Goal: Check status: Check status

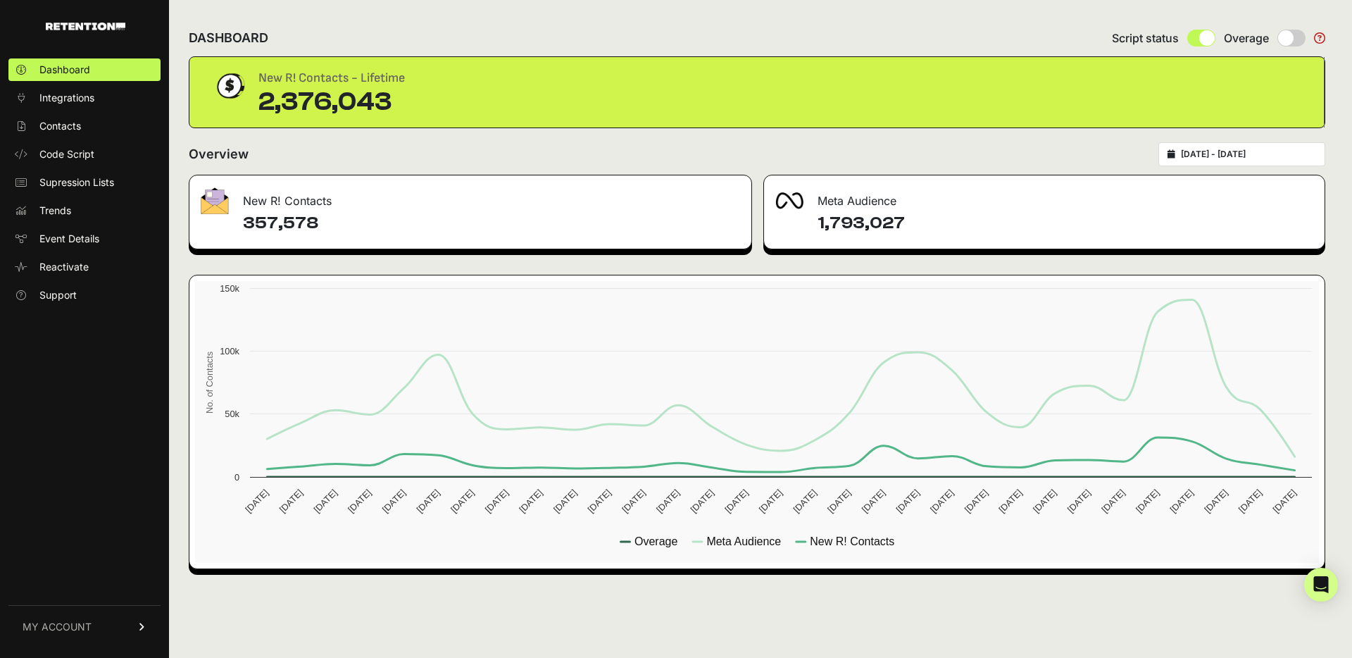
click at [1188, 156] on div "[DATE] - [DATE]" at bounding box center [1242, 154] width 167 height 24
click at [1204, 153] on input "[DATE] - [DATE]" at bounding box center [1248, 154] width 135 height 11
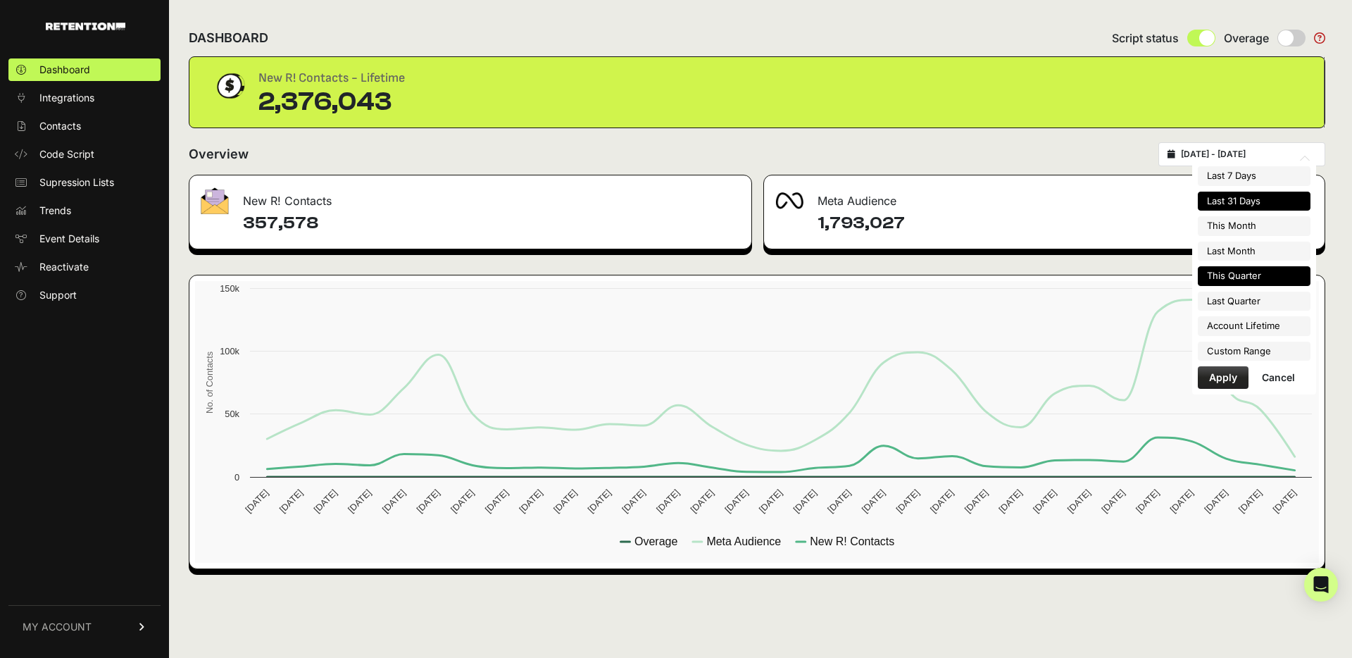
type input "[DATE]"
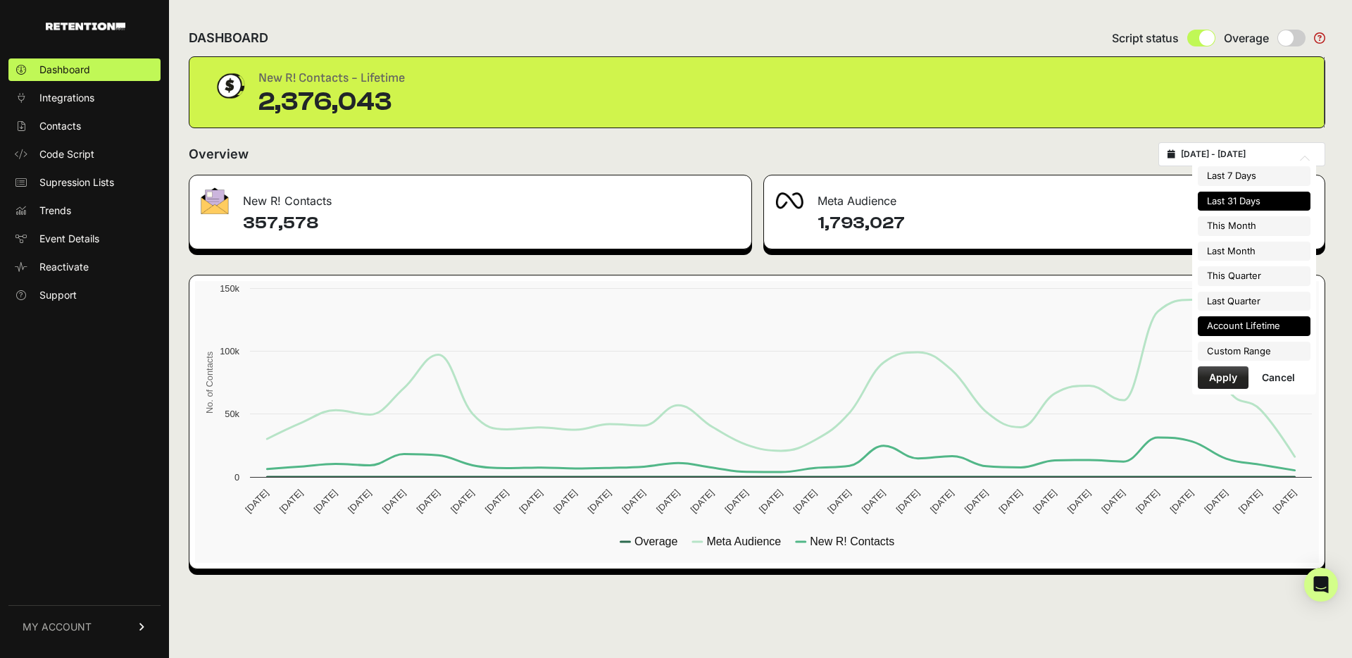
type input "[DATE]"
click at [1234, 351] on li "Custom Range" at bounding box center [1254, 352] width 113 height 20
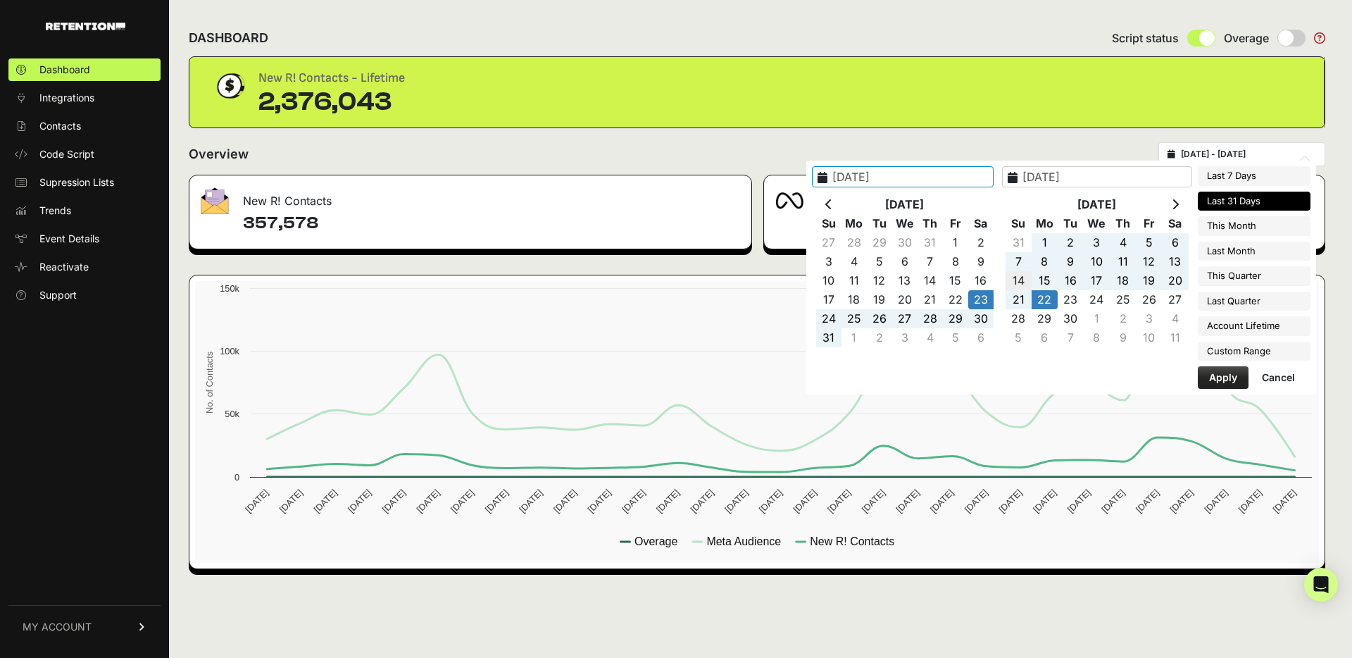
type input "[DATE]"
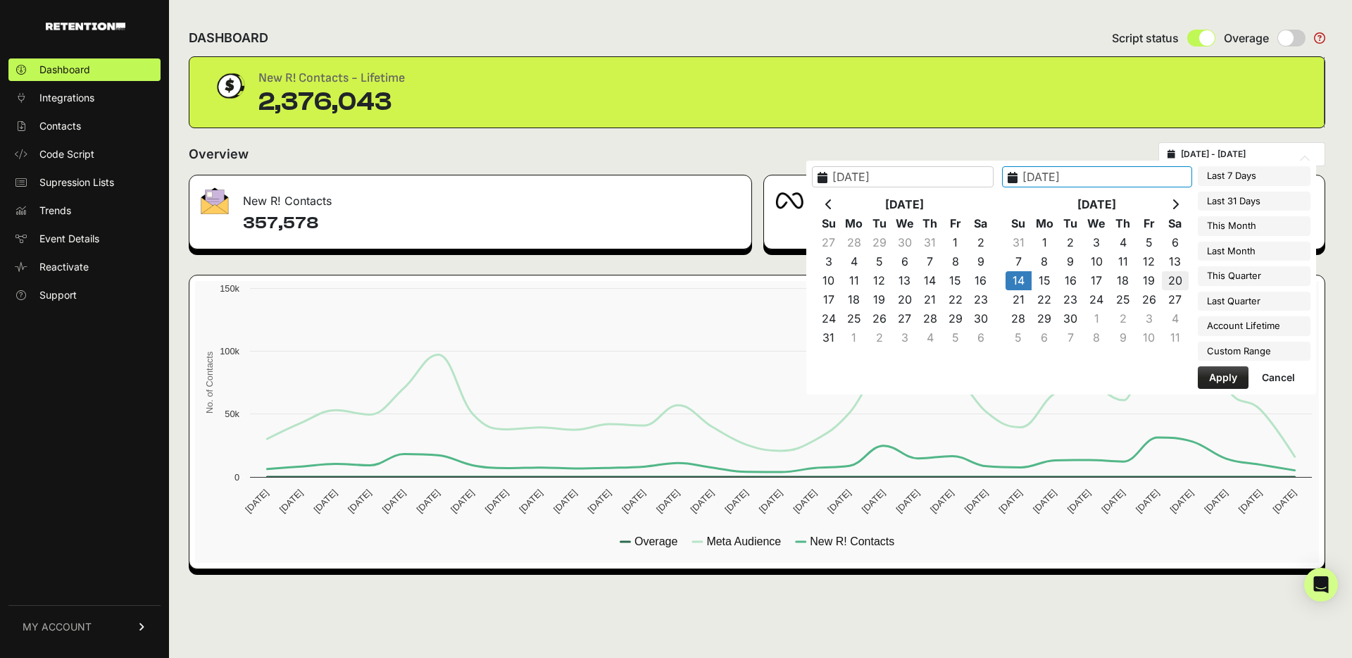
type input "[DATE]"
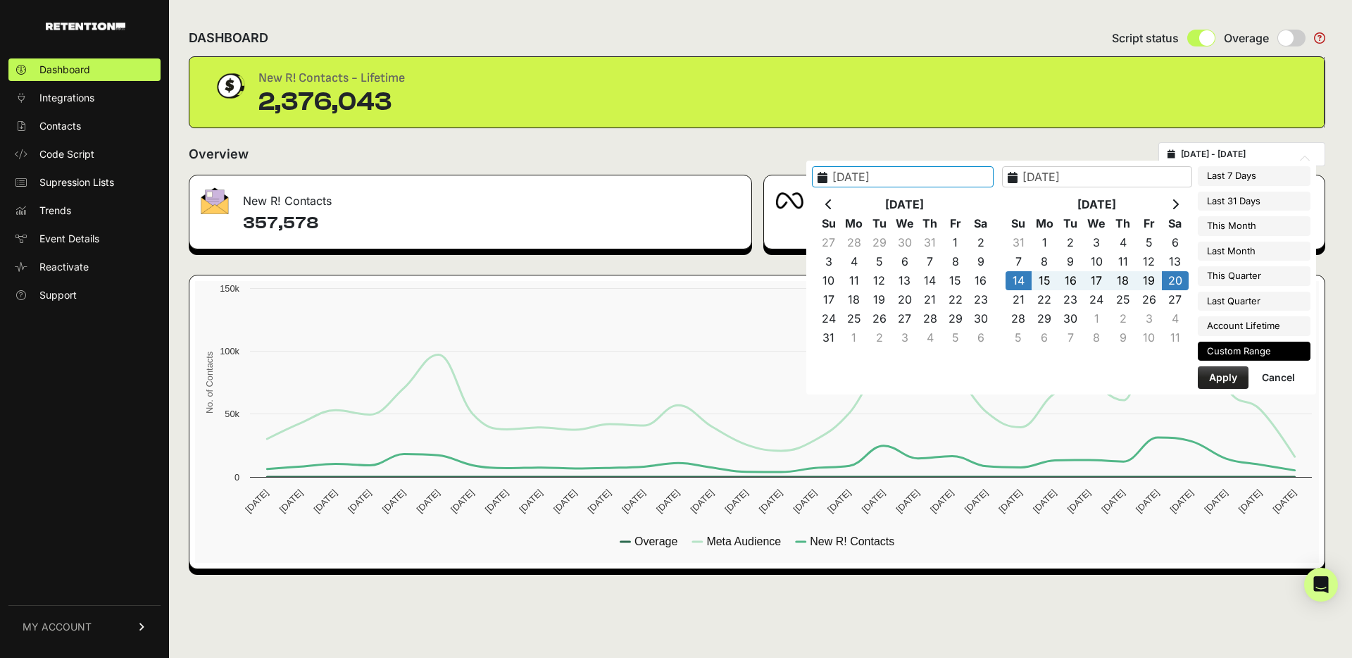
type input "[DATE]"
click at [1233, 375] on button "Apply" at bounding box center [1223, 377] width 51 height 23
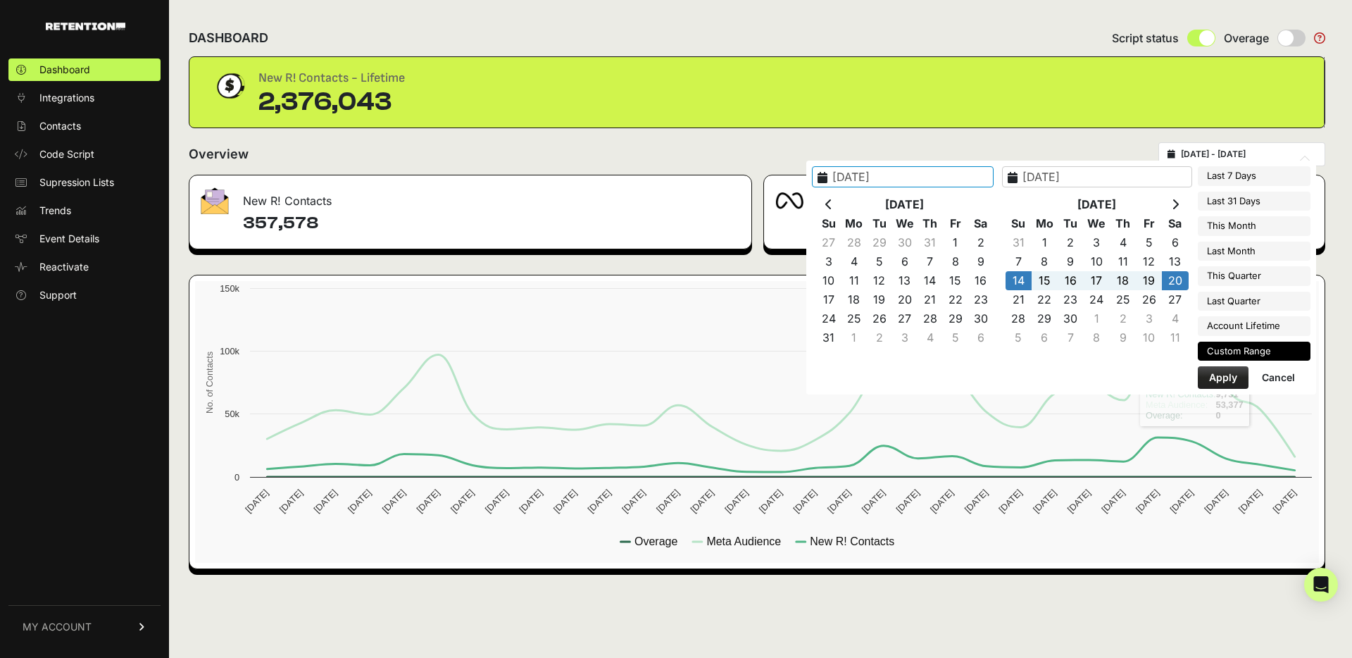
type input "[DATE] - [DATE]"
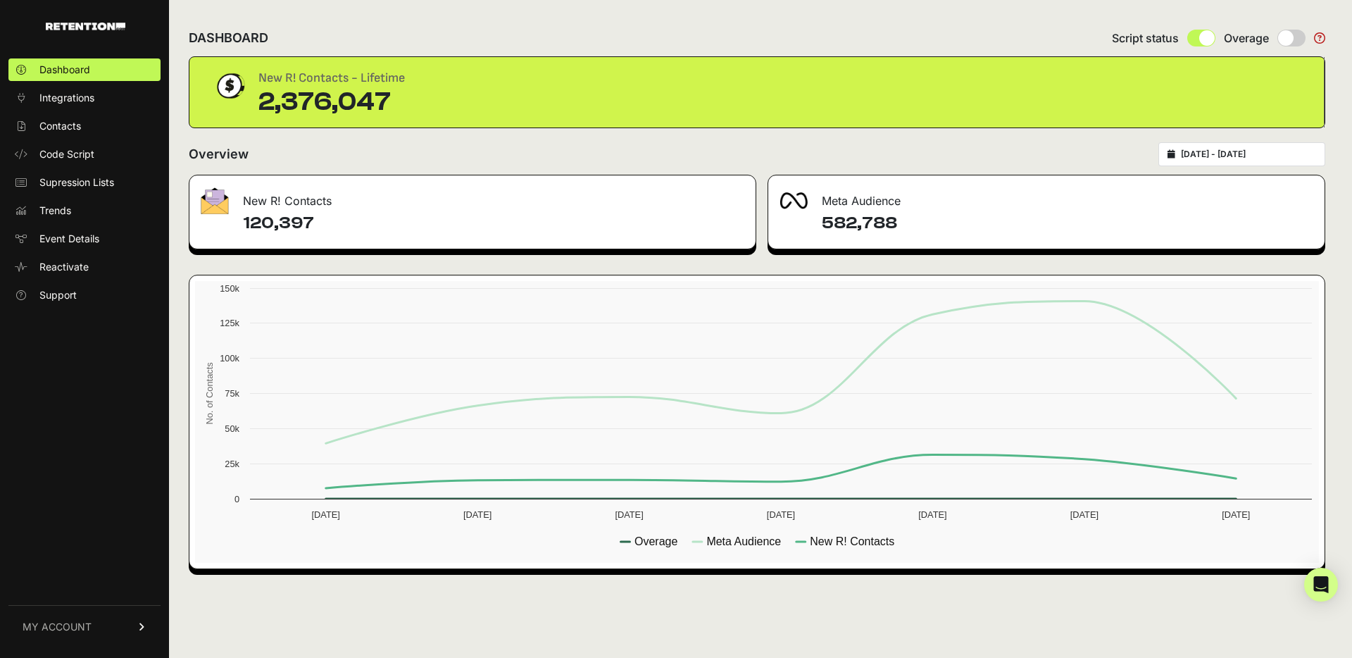
drag, startPoint x: 242, startPoint y: 223, endPoint x: 306, endPoint y: 223, distance: 64.8
click at [306, 223] on div "120,397" at bounding box center [472, 230] width 566 height 37
copy h4 "120,397"
type input "[DATE]"
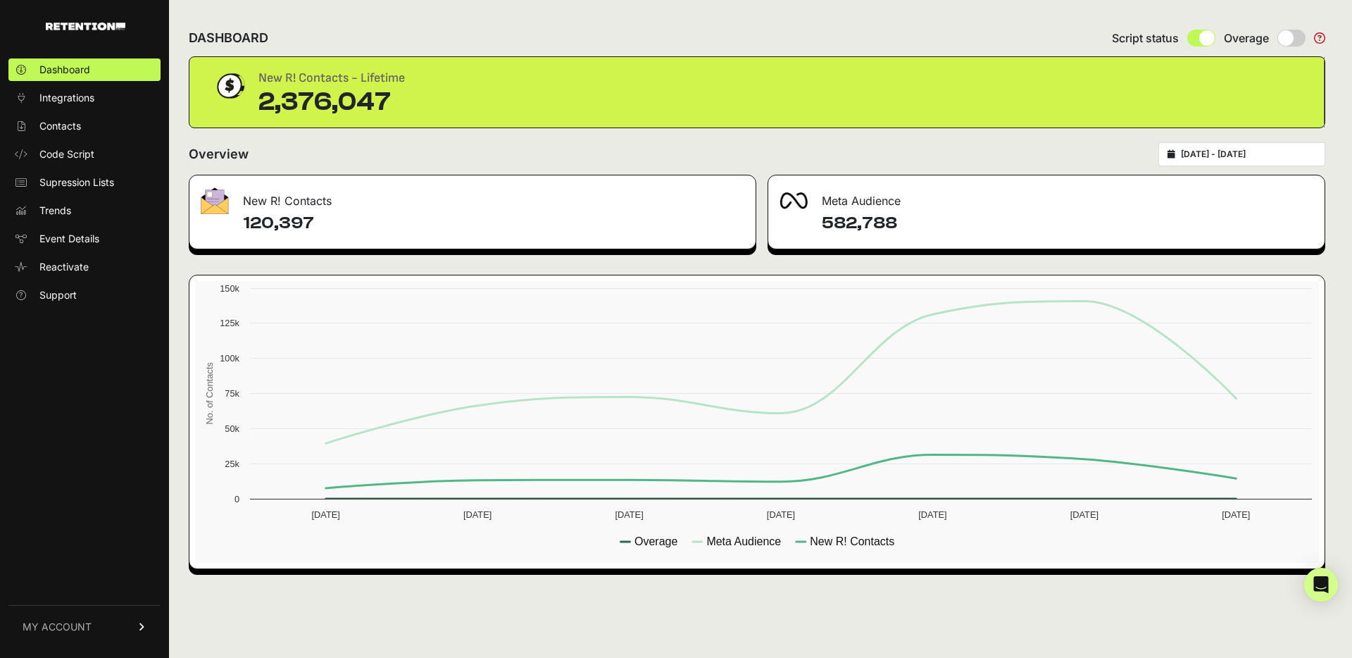
click at [1214, 150] on input "[DATE] - [DATE]" at bounding box center [1248, 154] width 135 height 11
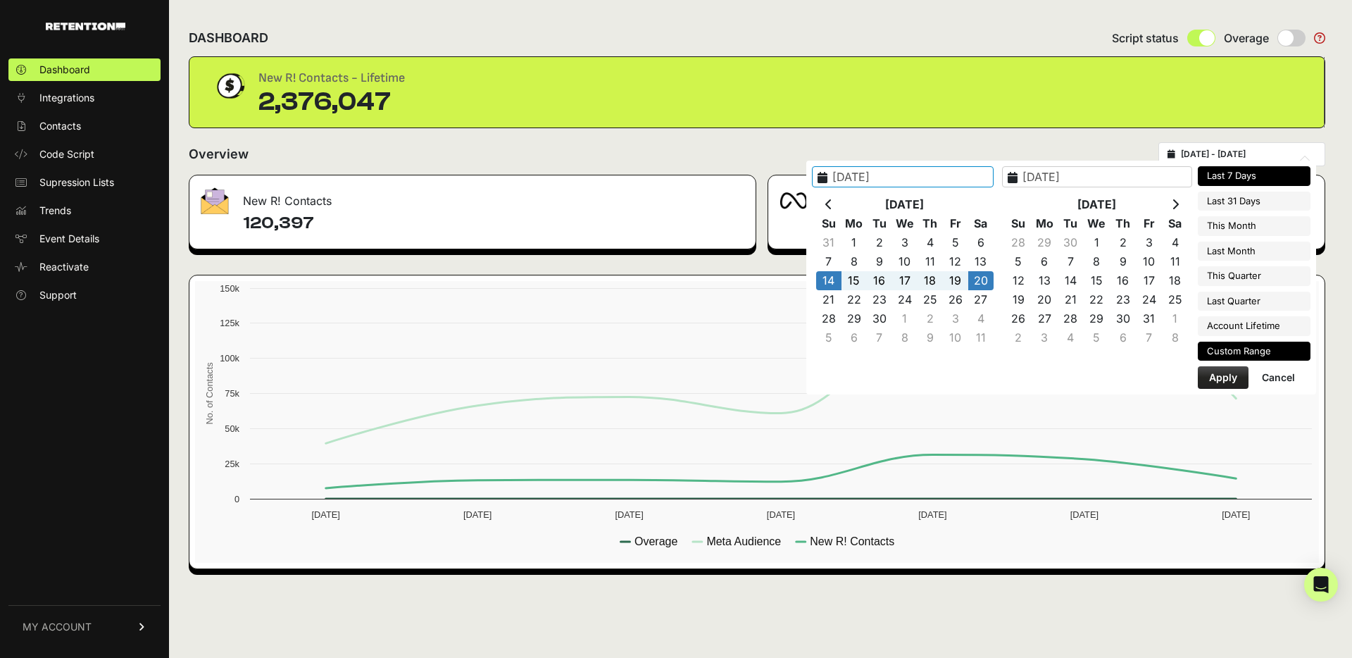
type input "[DATE]"
type input "2025-09-01"
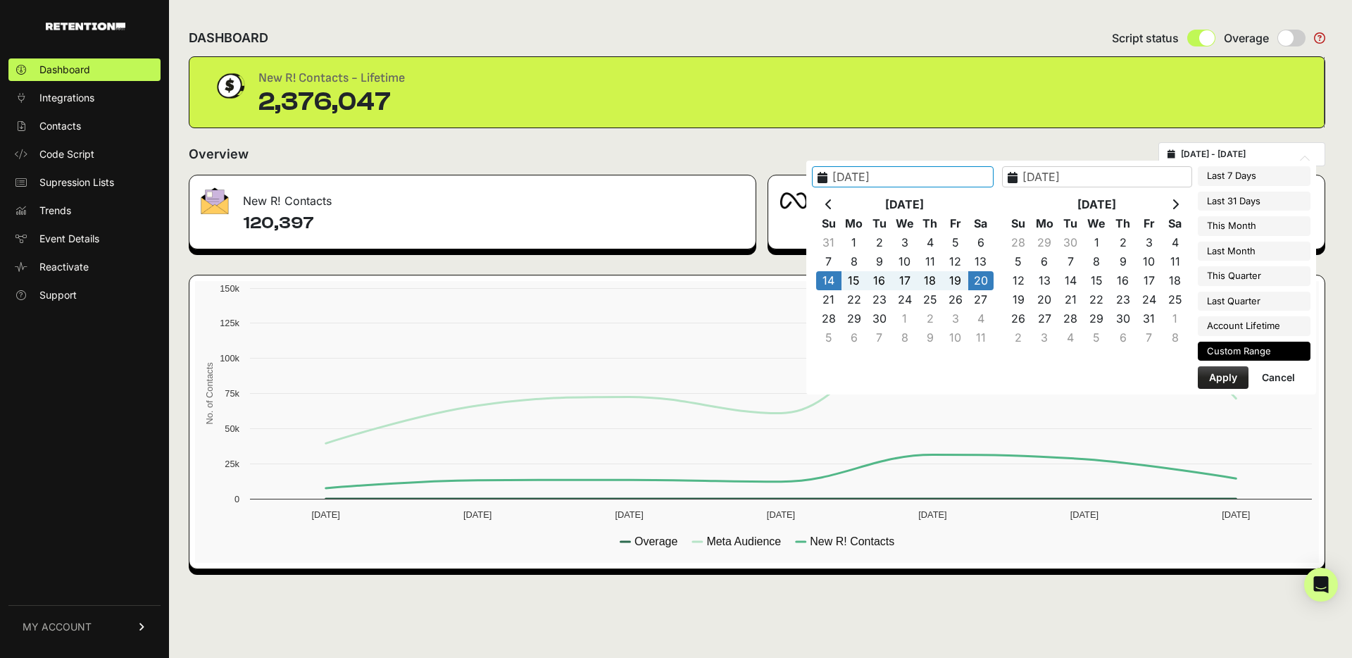
type input "[DATE]"
type input "2025-09-01"
type input "[DATE]"
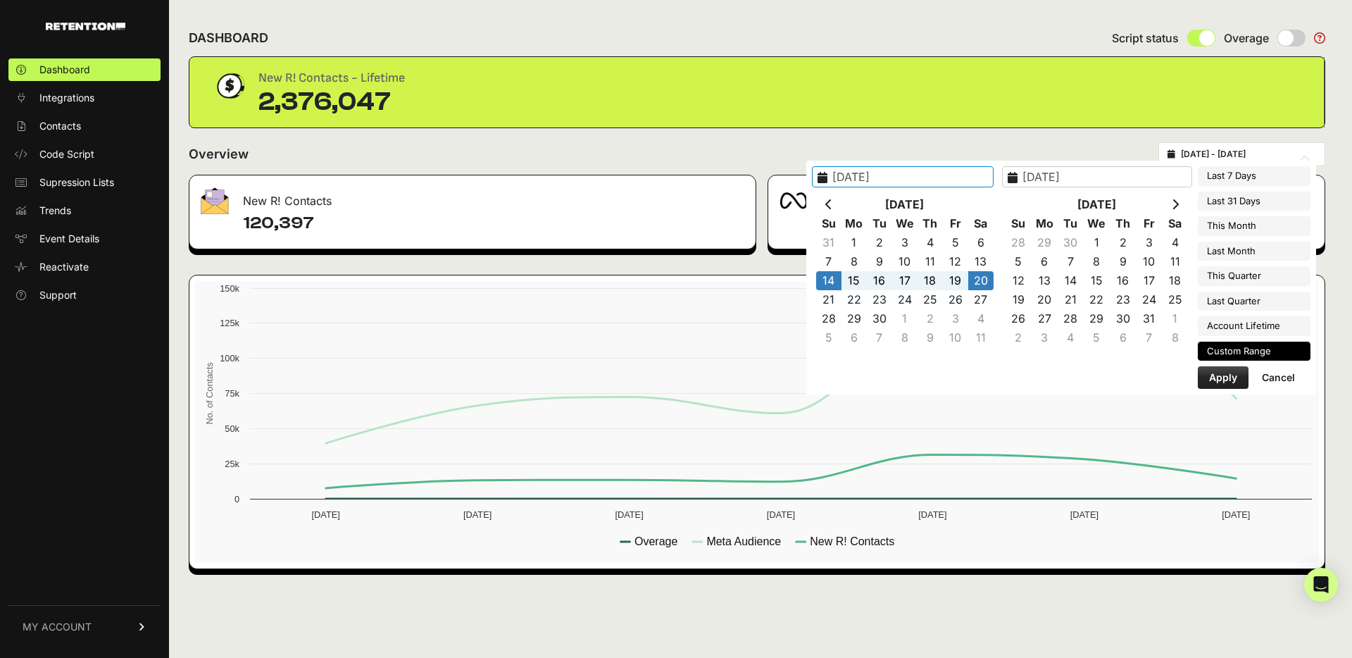
type input "[DATE]"
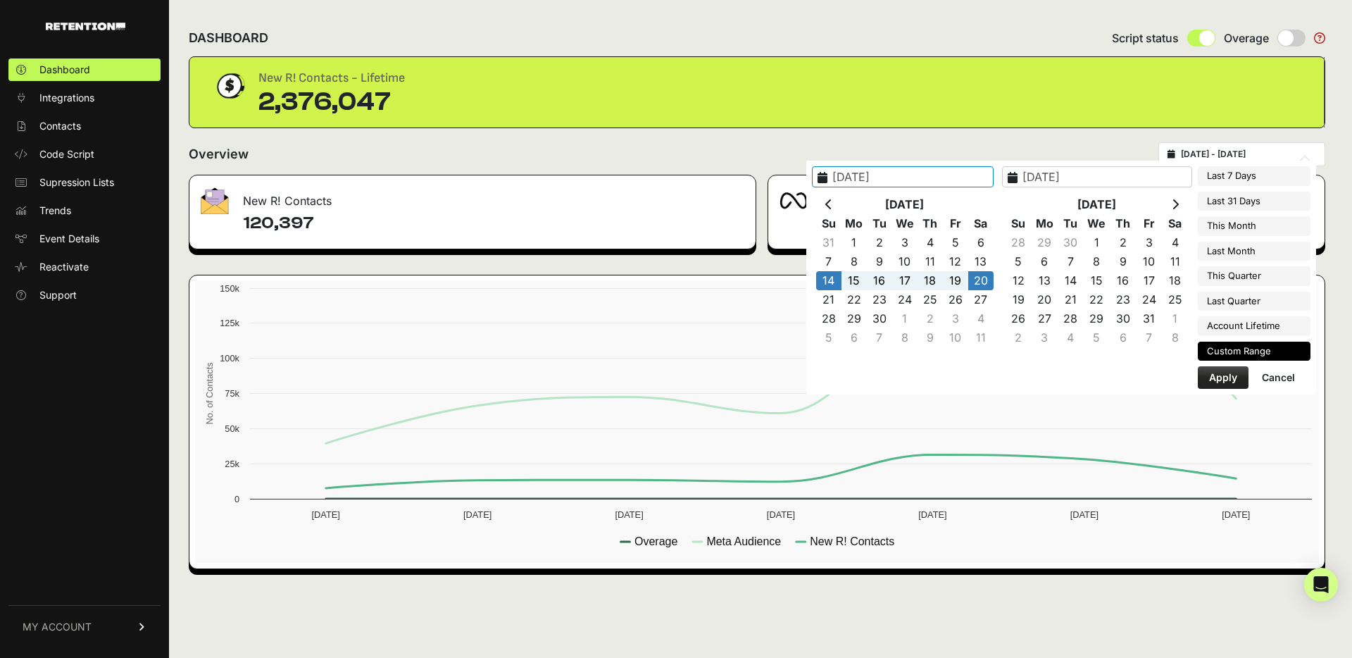
type input "[DATE]"
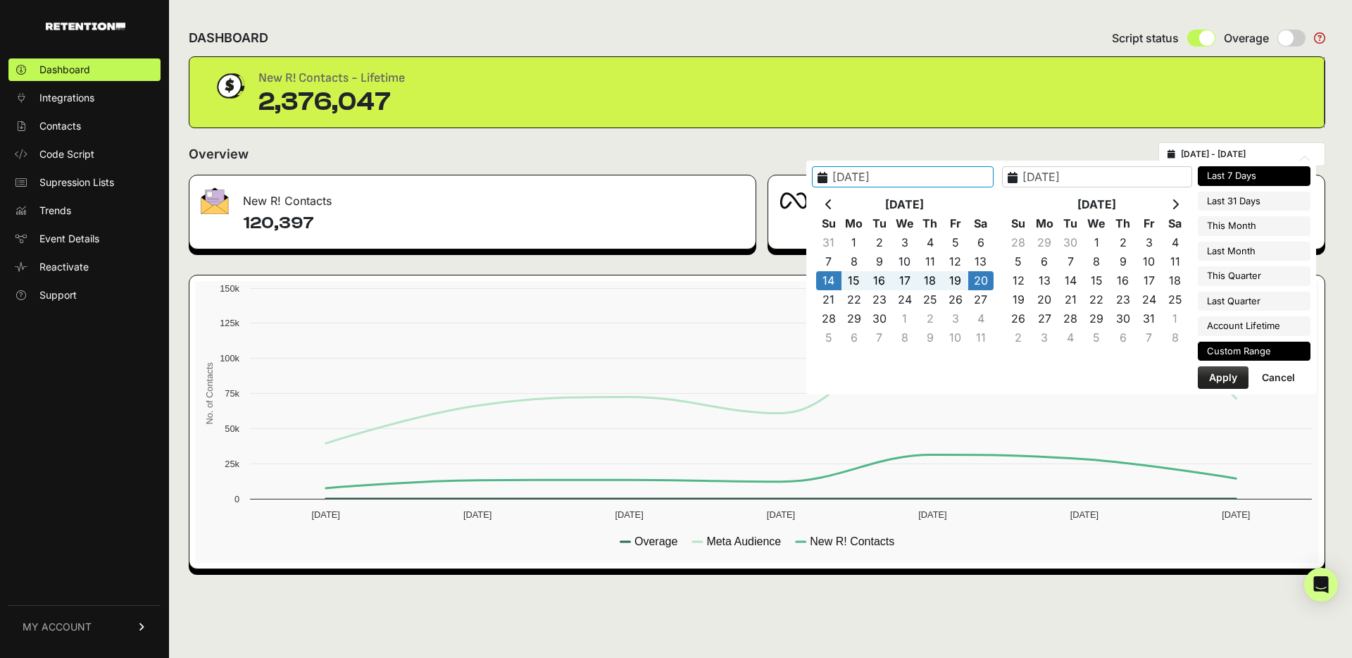
type input "[DATE]"
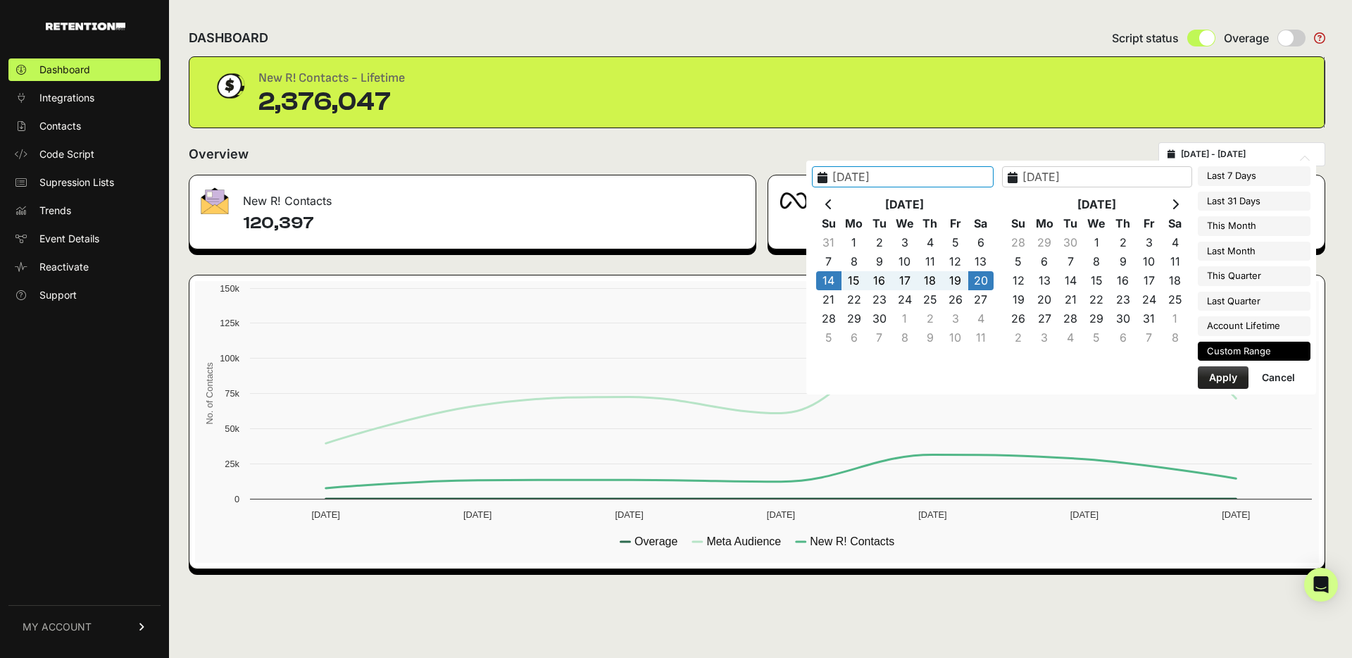
type input "[DATE]"
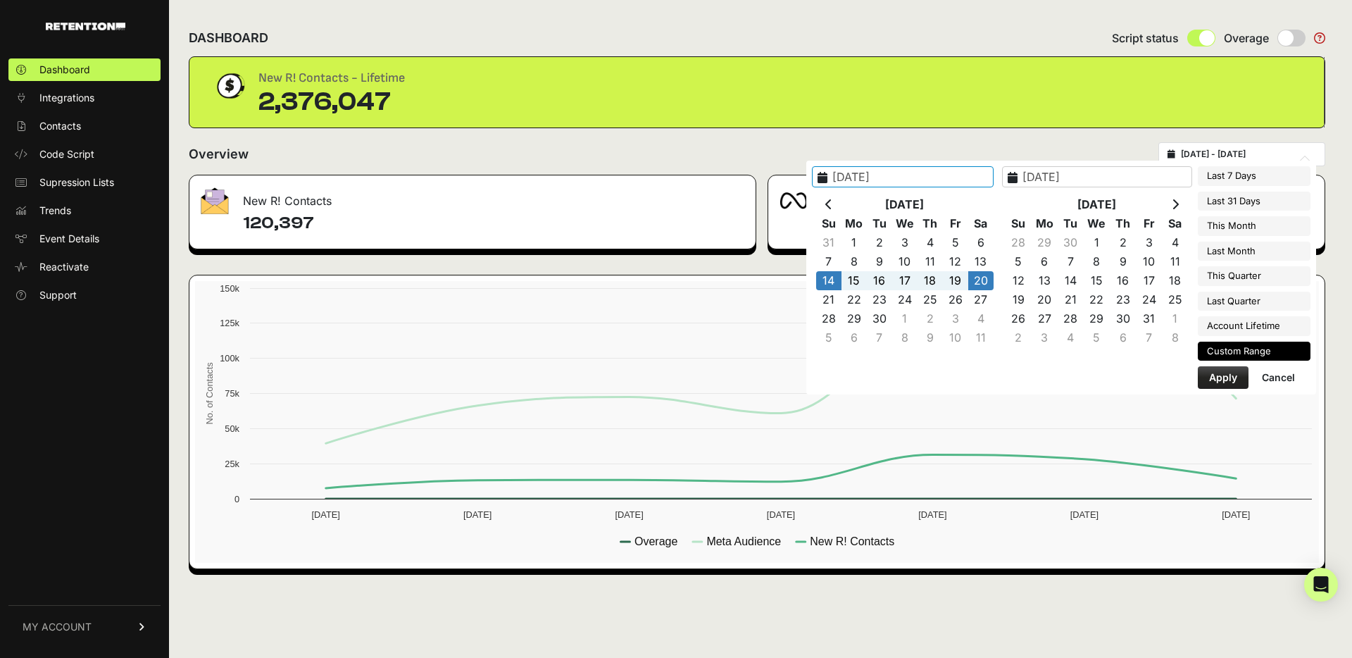
type input "[DATE]"
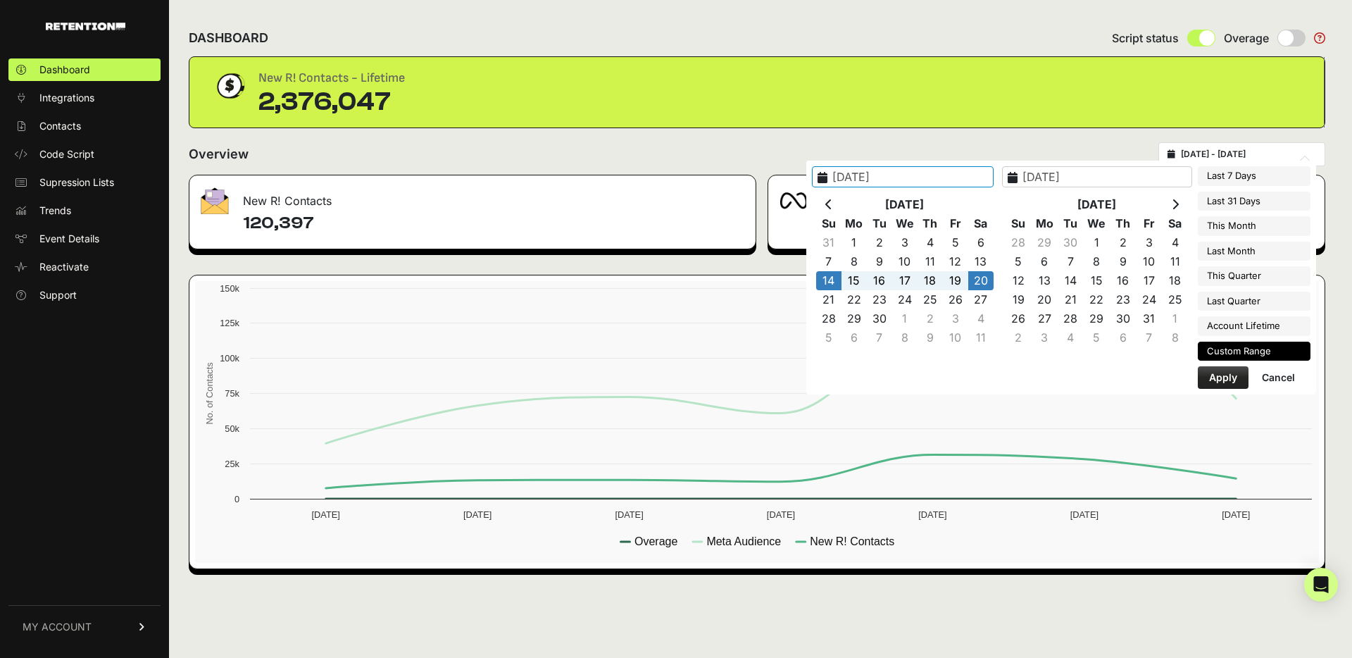
type input "[DATE]"
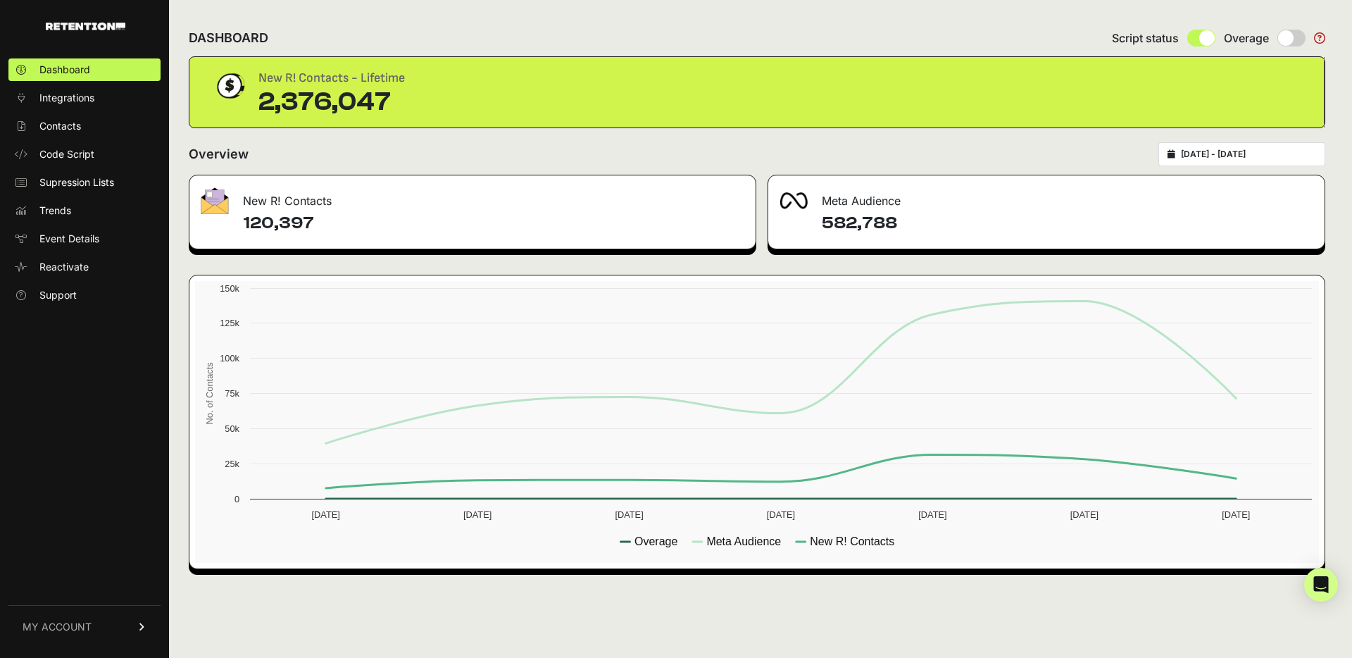
click at [667, 164] on div "Overview 2025-09-14 - 2025-09-20" at bounding box center [757, 154] width 1137 height 24
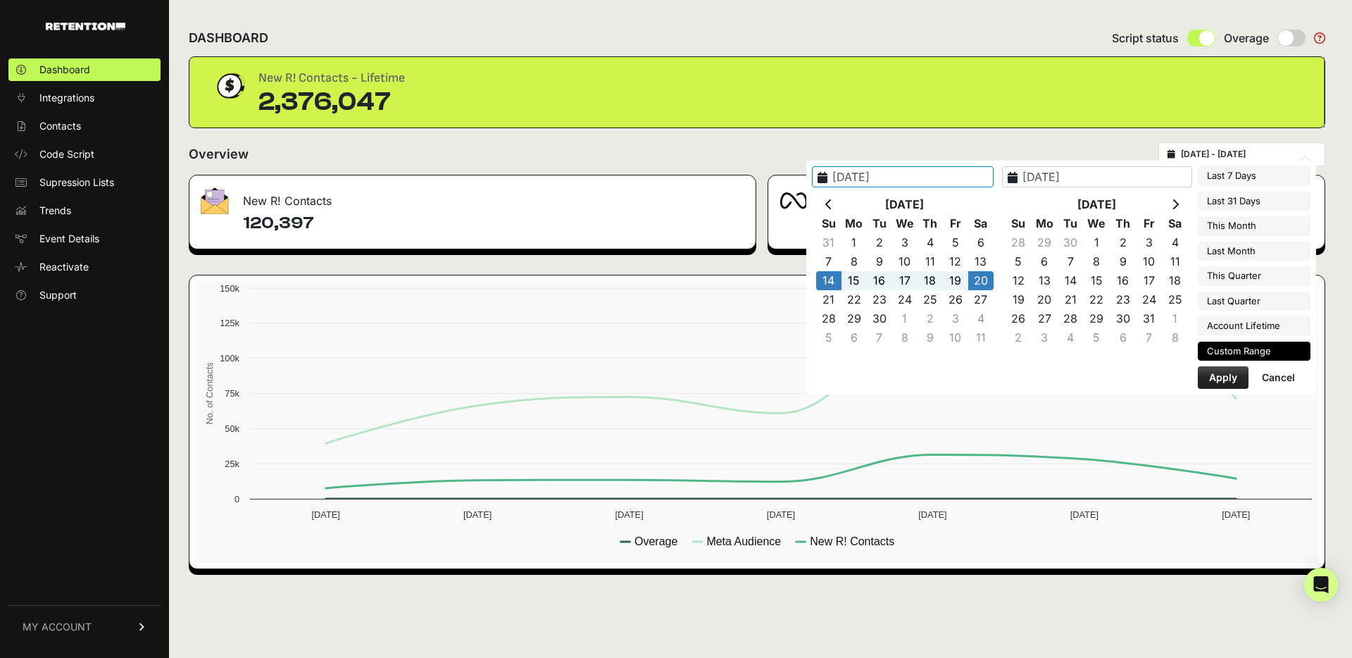
click at [1193, 159] on input "[DATE] - [DATE]" at bounding box center [1248, 154] width 135 height 11
type input "[DATE]"
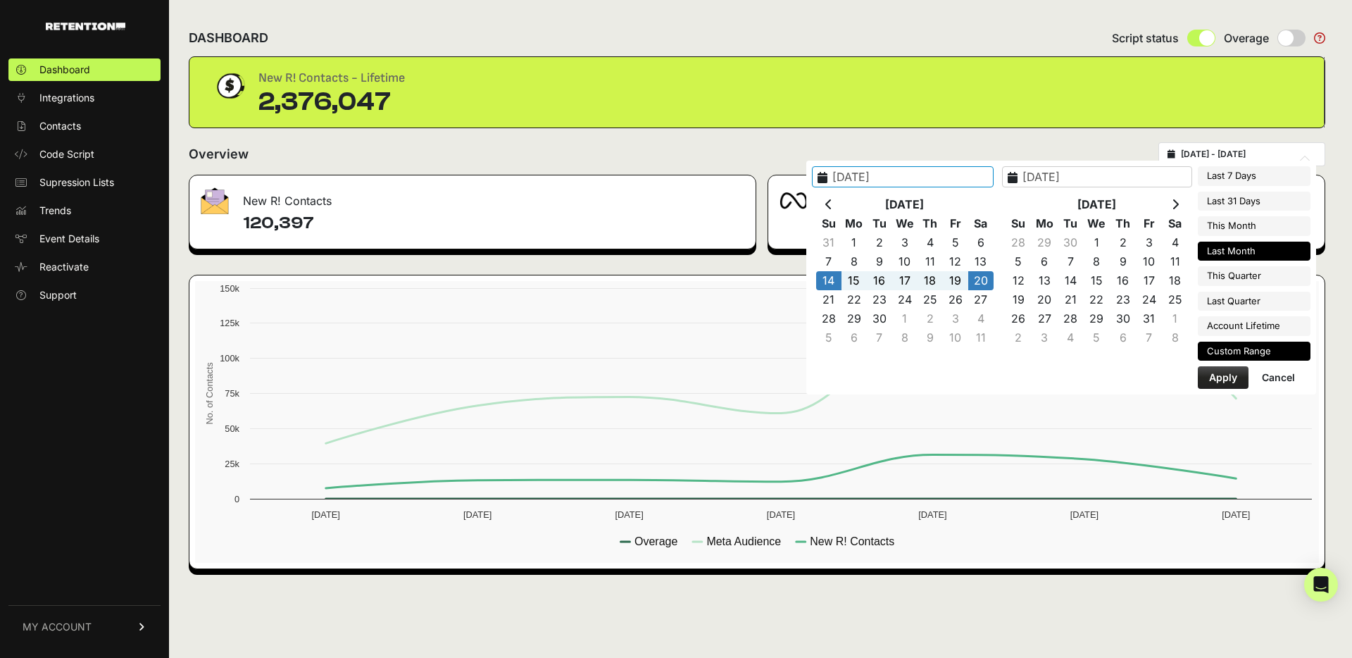
type input "[DATE]"
type input "2025-09-01"
type input "[DATE]"
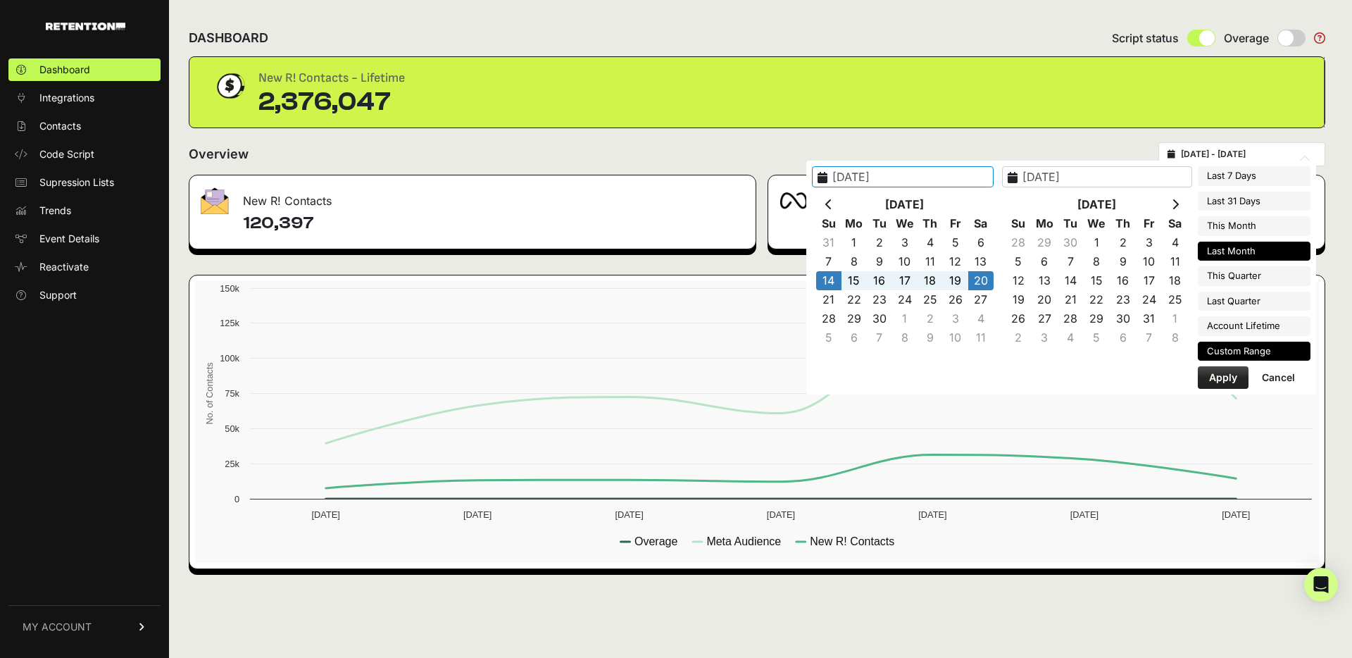
type input "[DATE]"
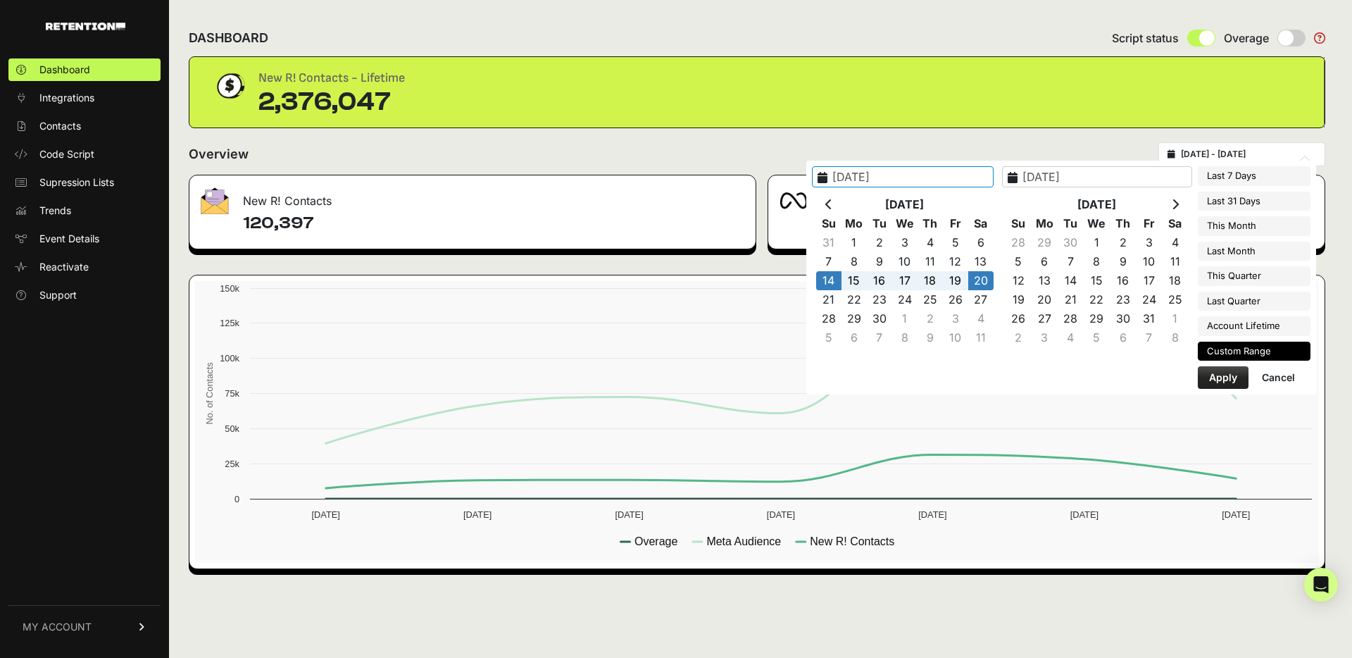
type input "[DATE]"
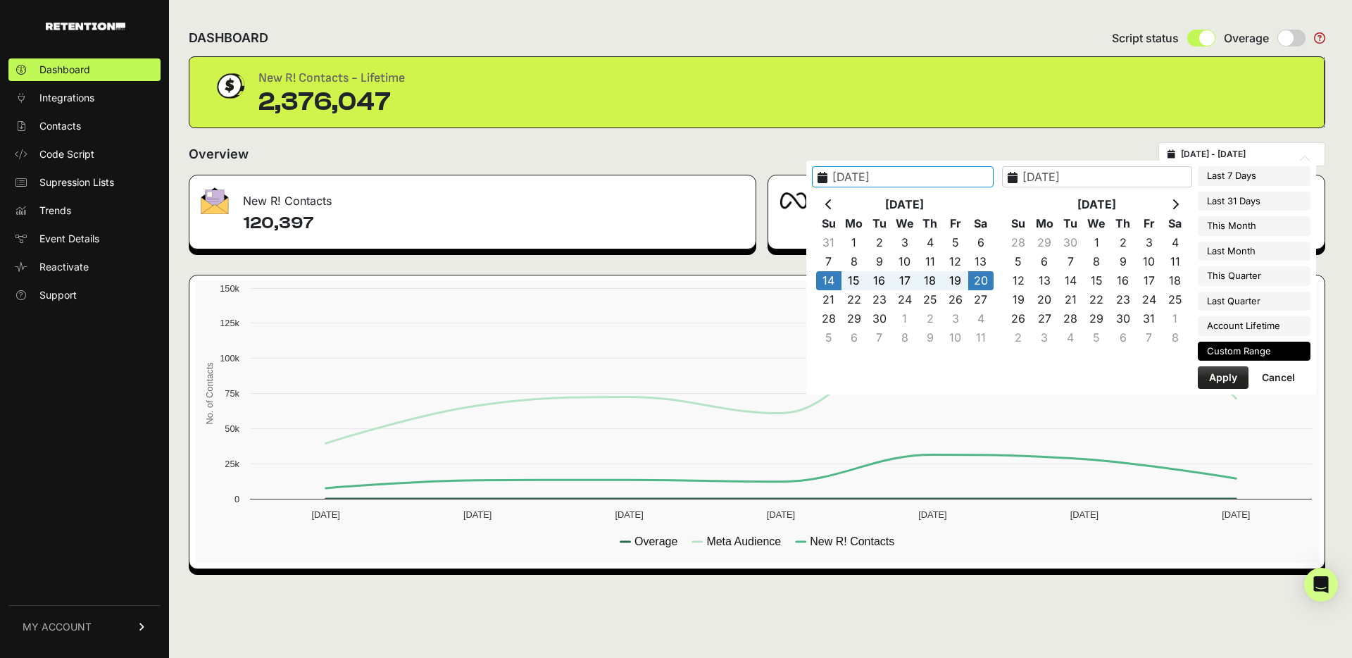
type input "[DATE]"
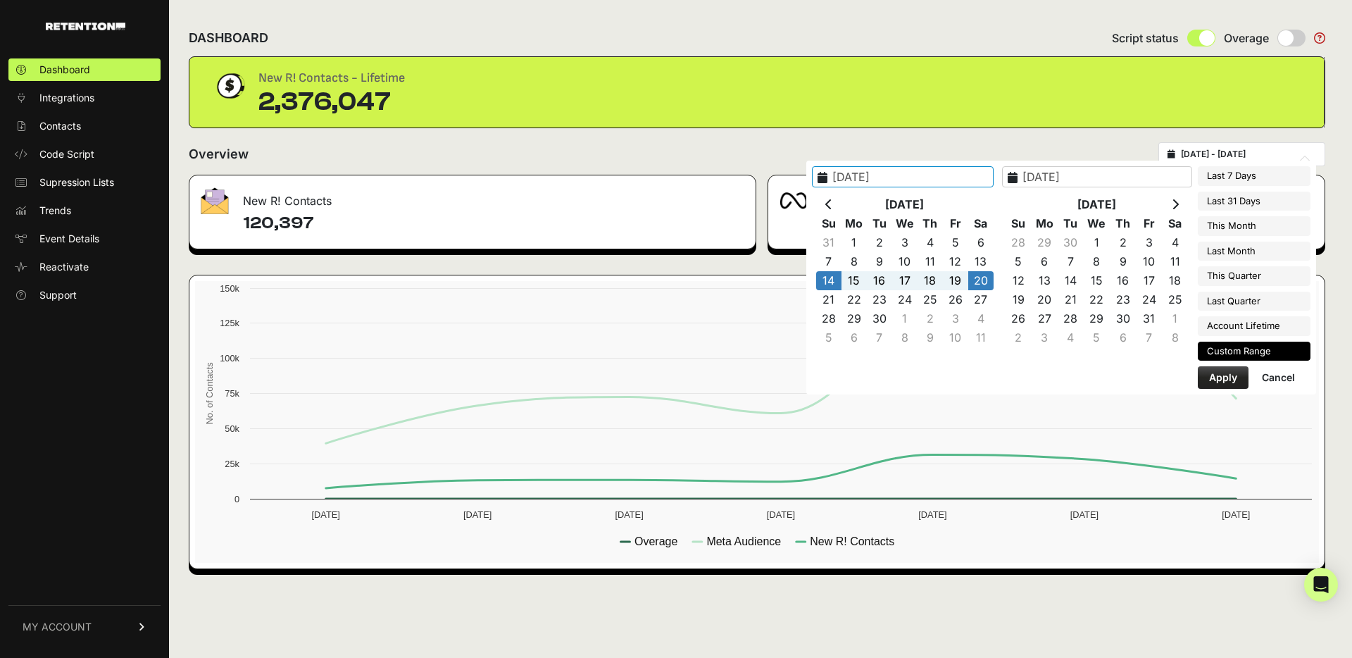
type input "[DATE]"
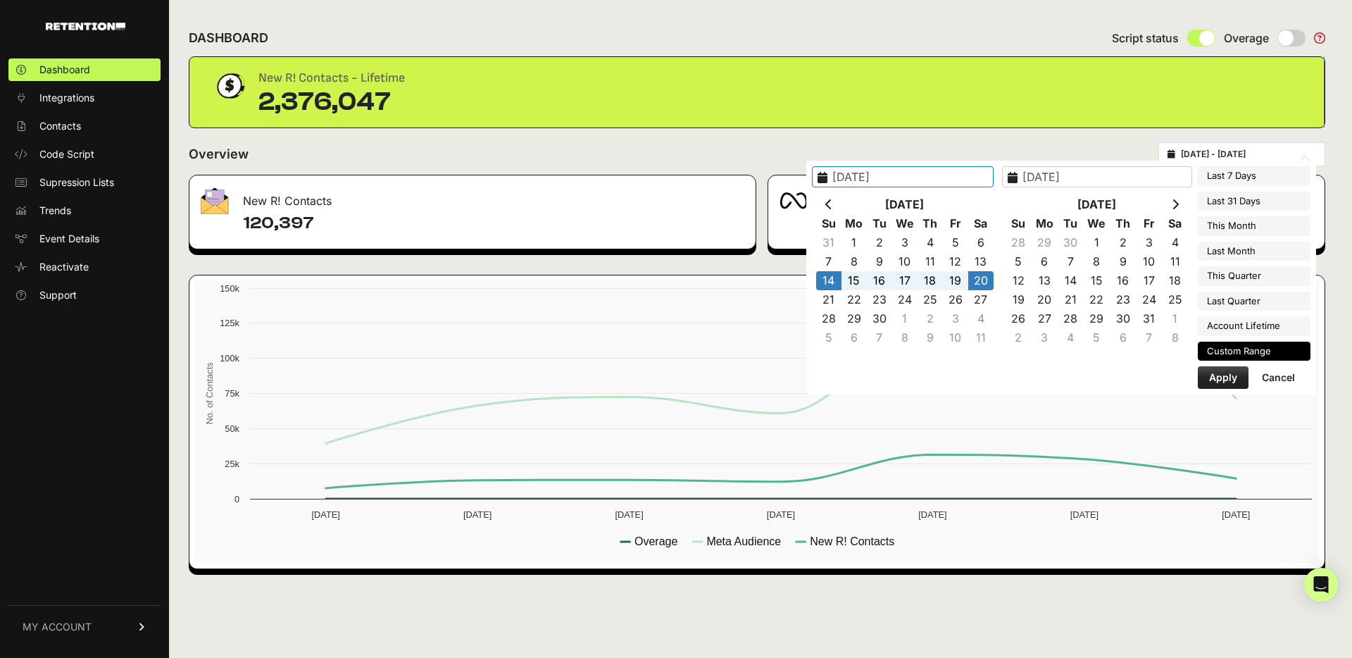
type input "[DATE]"
click at [1288, 328] on li "Account Lifetime" at bounding box center [1254, 326] width 113 height 20
type input "2024-12-23 - 2025-09-22"
